Goal: Navigation & Orientation: Find specific page/section

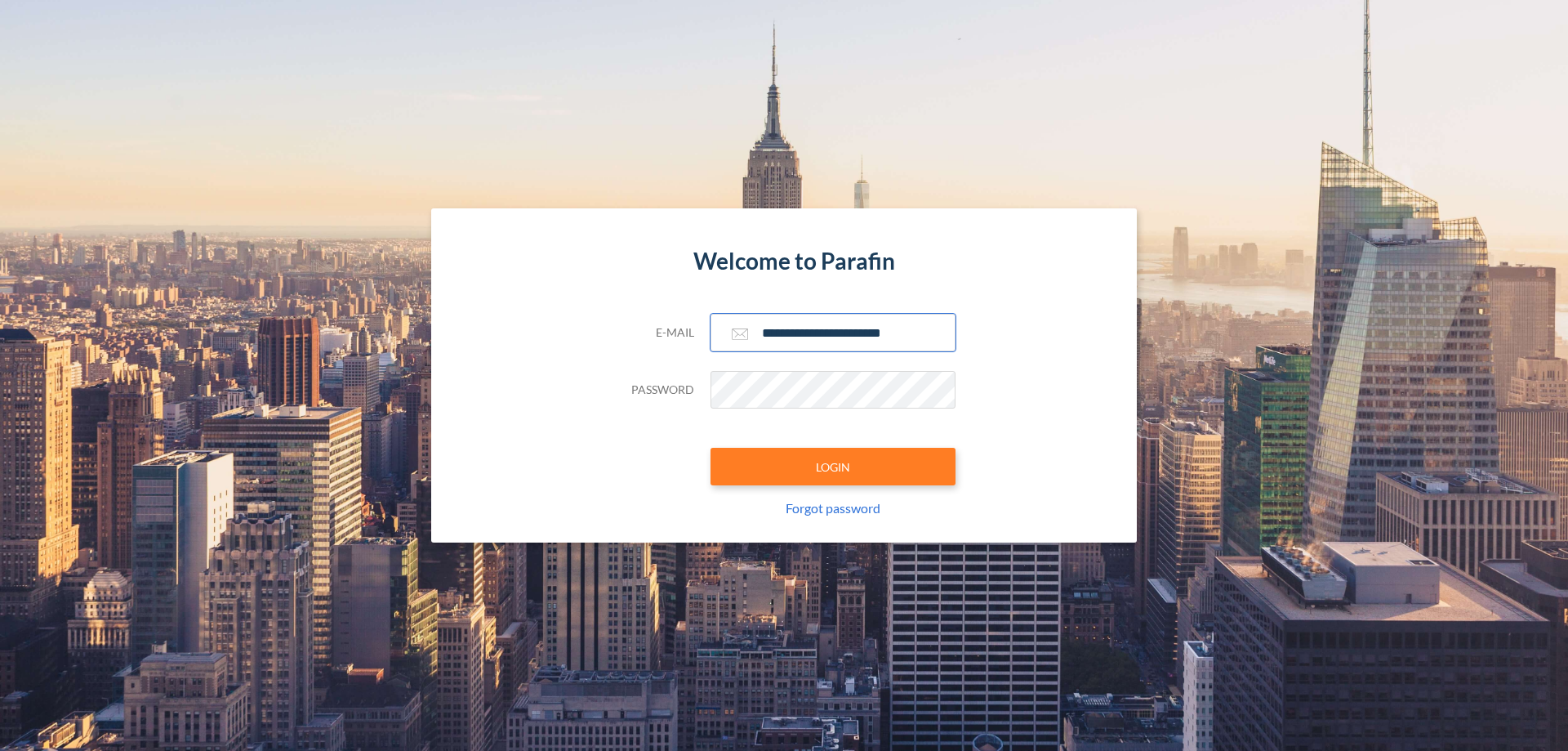
type input "**********"
click at [833, 467] on button "LOGIN" at bounding box center [833, 466] width 245 height 38
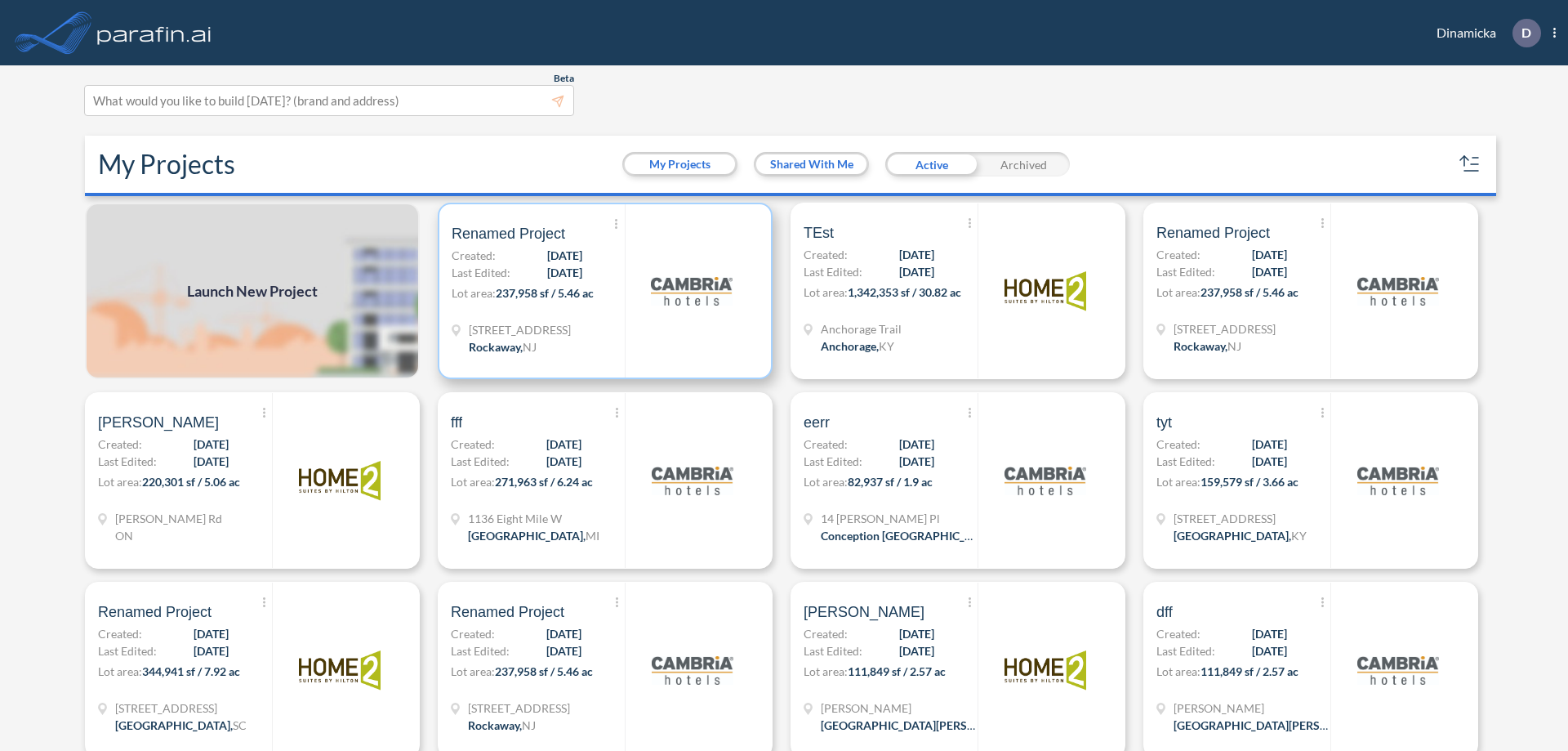
scroll to position [4, 0]
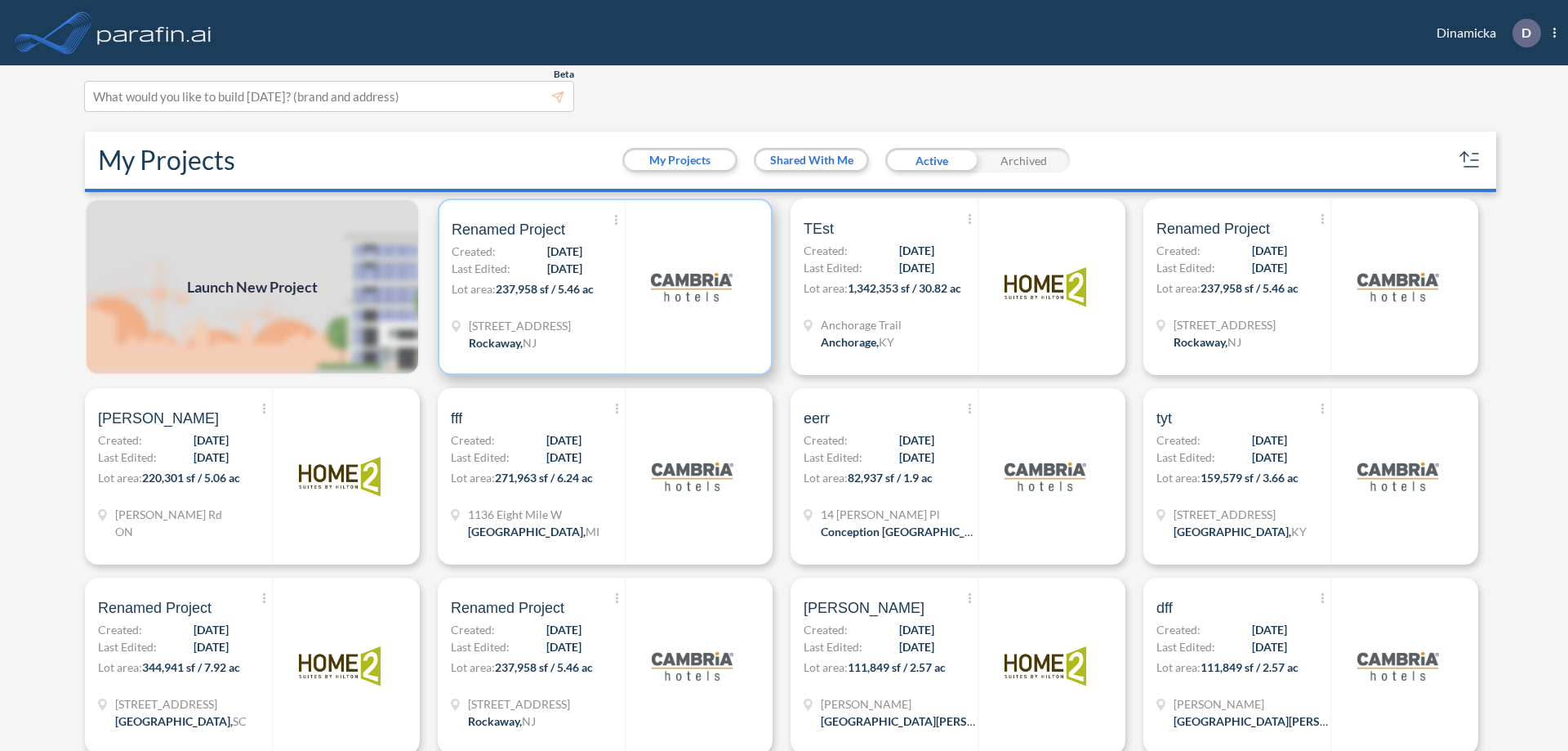
click at [602, 287] on p "Lot area: 237,958 sf / 5.46 ac" at bounding box center [537, 292] width 173 height 24
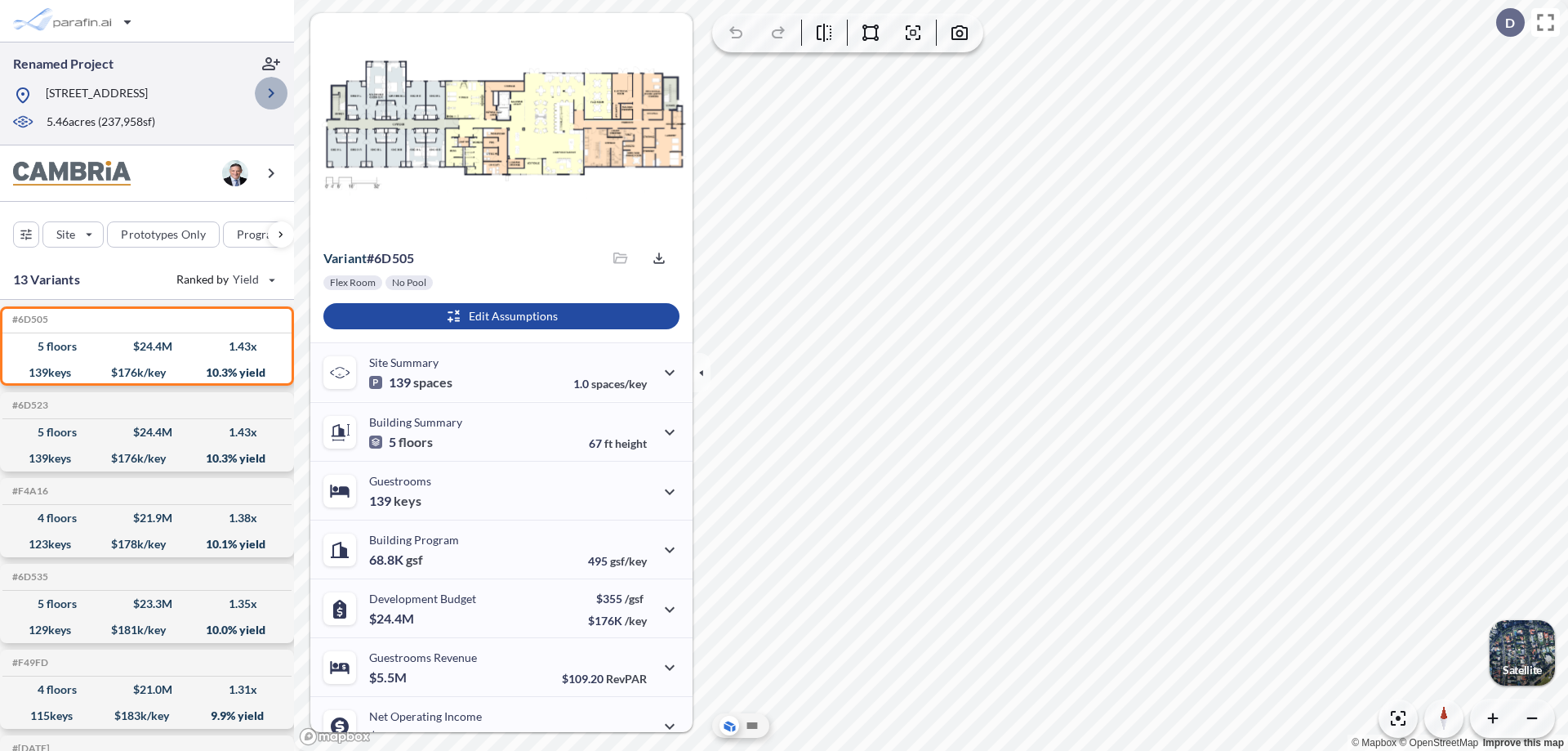
click at [271, 93] on icon "button" at bounding box center [271, 93] width 19 height 19
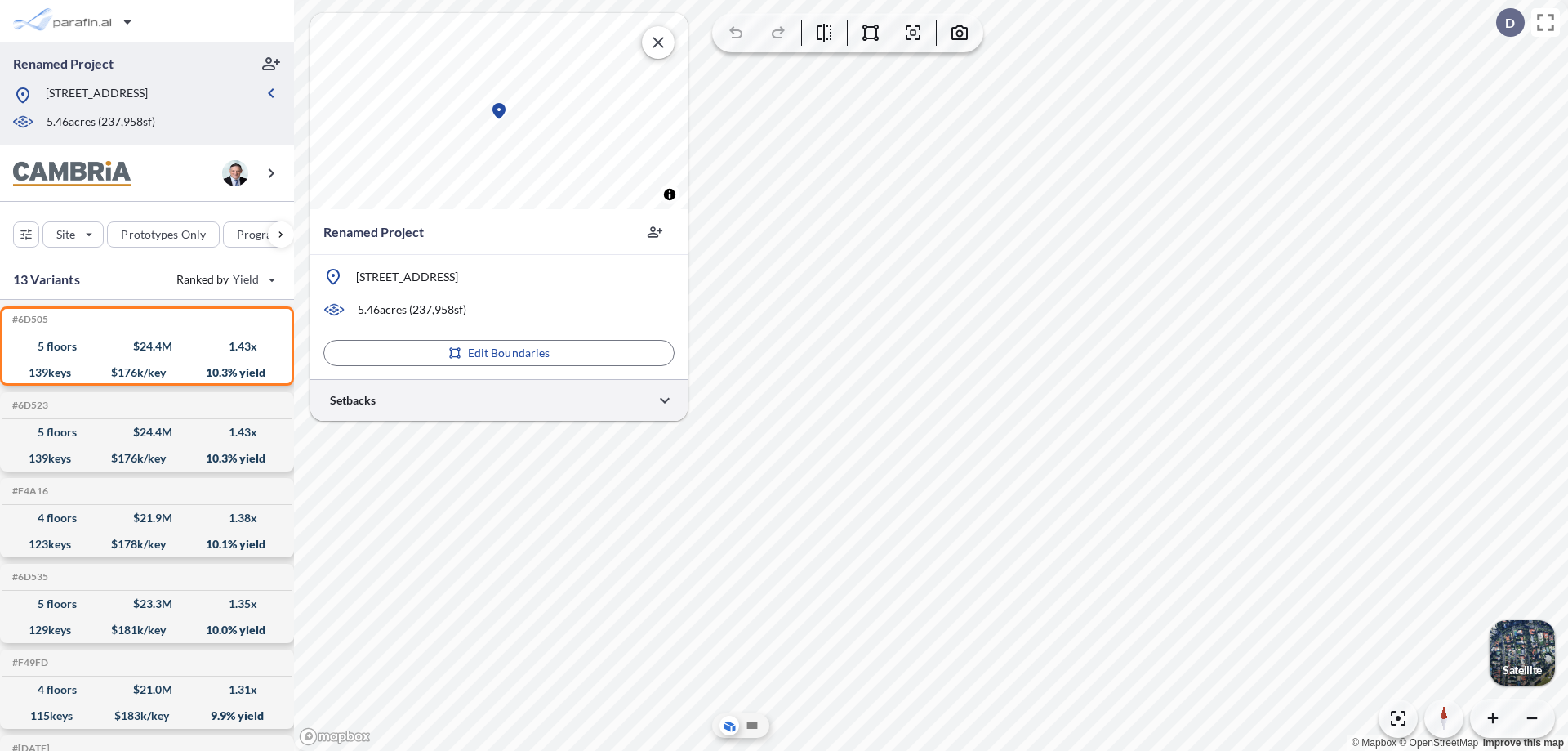
click at [499, 399] on div at bounding box center [499, 400] width 377 height 42
